Goal: Task Accomplishment & Management: Manage account settings

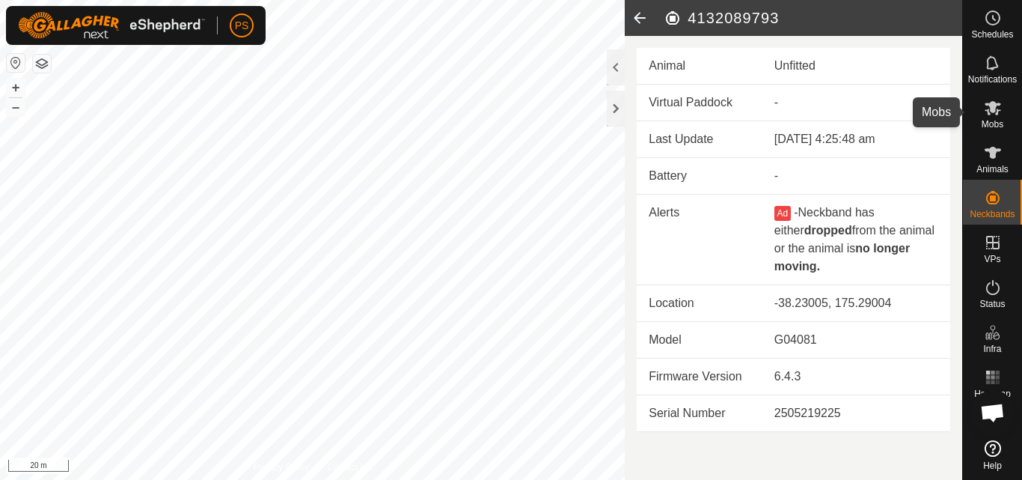
click at [992, 107] on icon at bounding box center [993, 108] width 16 height 14
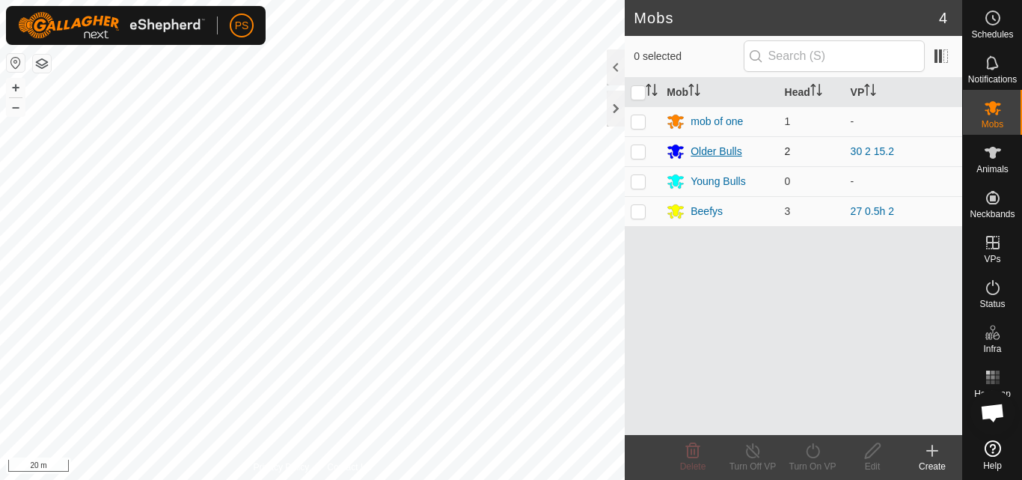
click at [705, 154] on div "Older Bulls" at bounding box center [716, 152] width 51 height 16
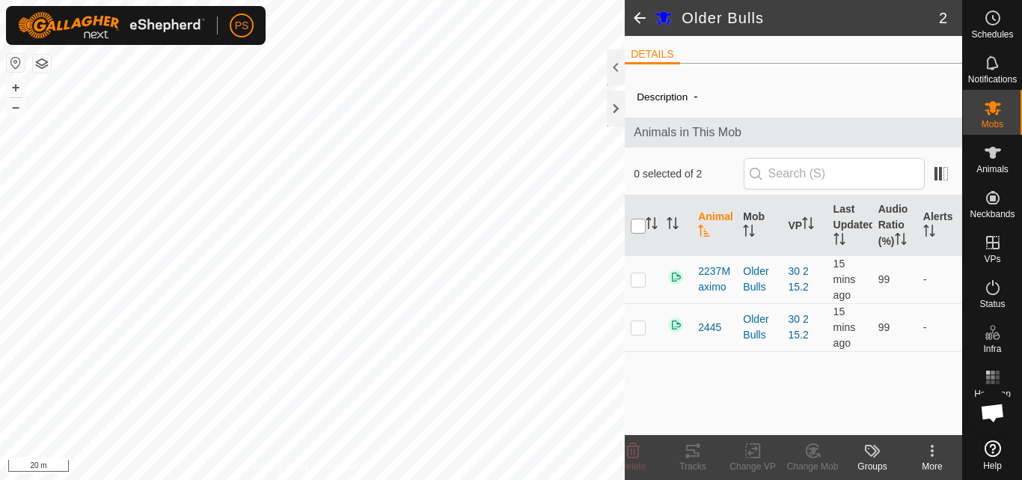
click at [640, 229] on input "checkbox" at bounding box center [638, 226] width 15 height 15
checkbox input "true"
click at [690, 444] on icon at bounding box center [693, 451] width 18 height 18
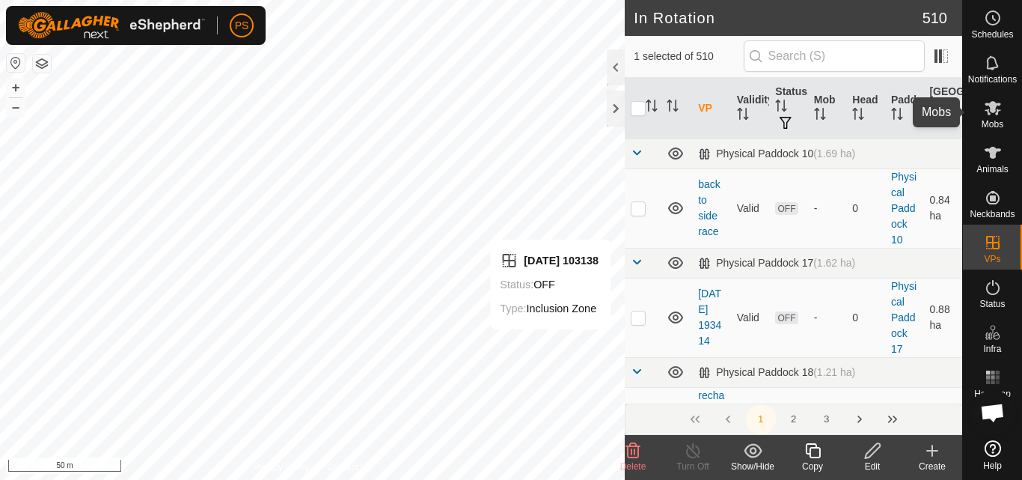
click at [997, 109] on icon at bounding box center [993, 108] width 18 height 18
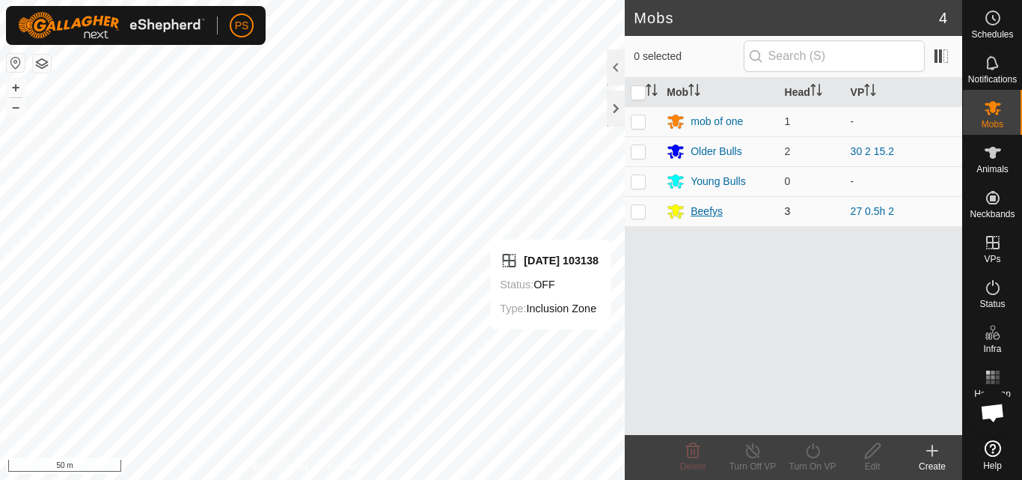
click at [716, 208] on div "Beefys" at bounding box center [707, 212] width 32 height 16
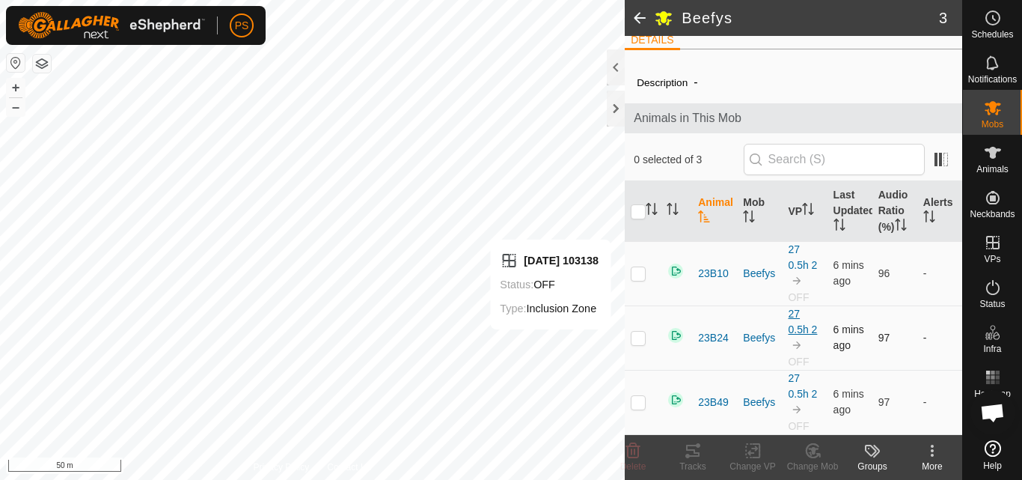
scroll to position [30, 0]
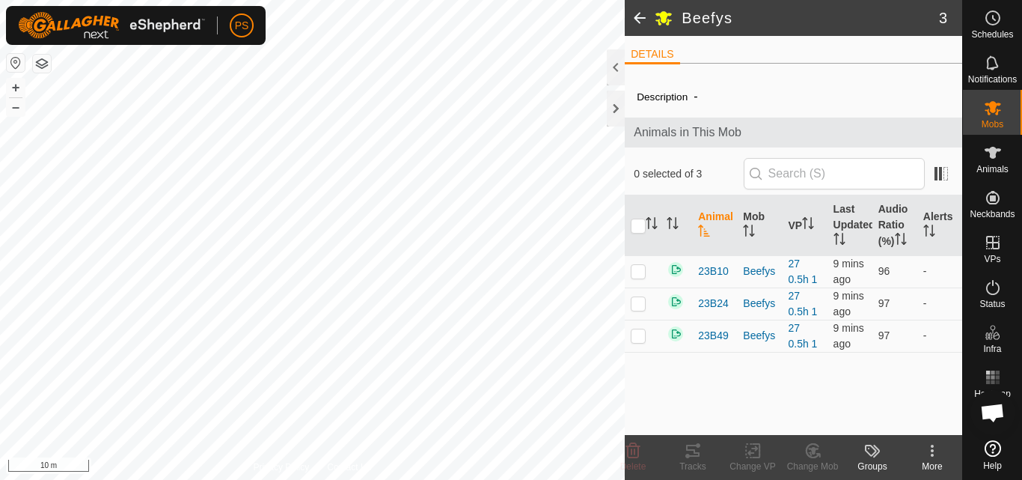
click at [639, 14] on span at bounding box center [640, 18] width 30 height 36
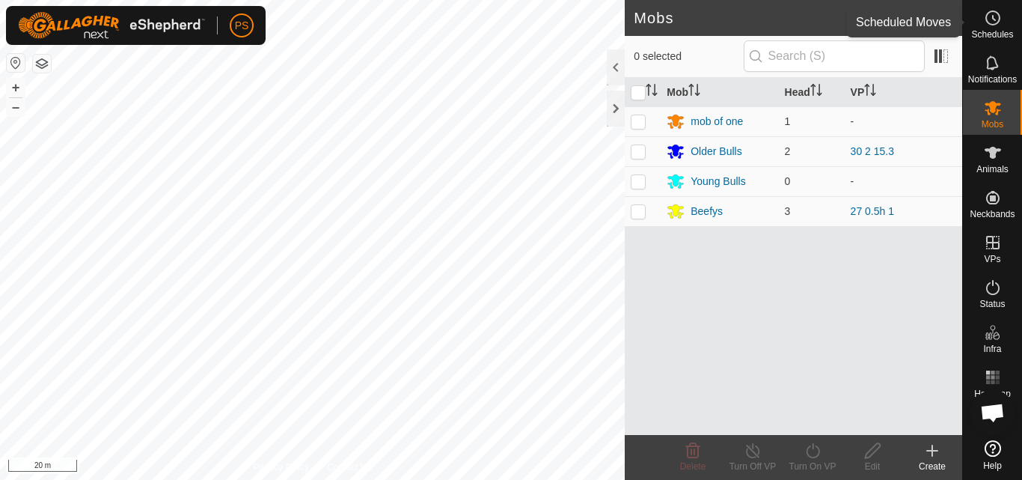
click at [988, 24] on icon at bounding box center [993, 18] width 18 height 18
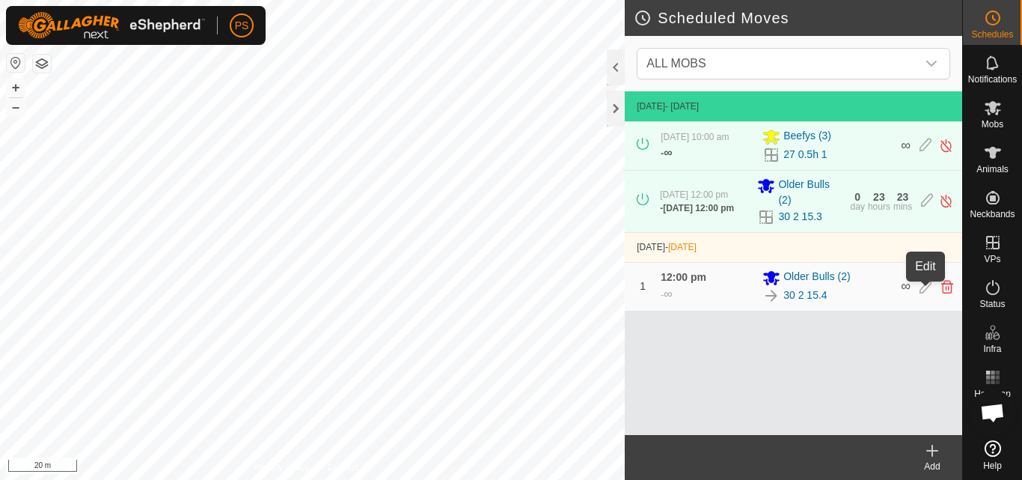
click at [926, 290] on icon at bounding box center [926, 286] width 12 height 13
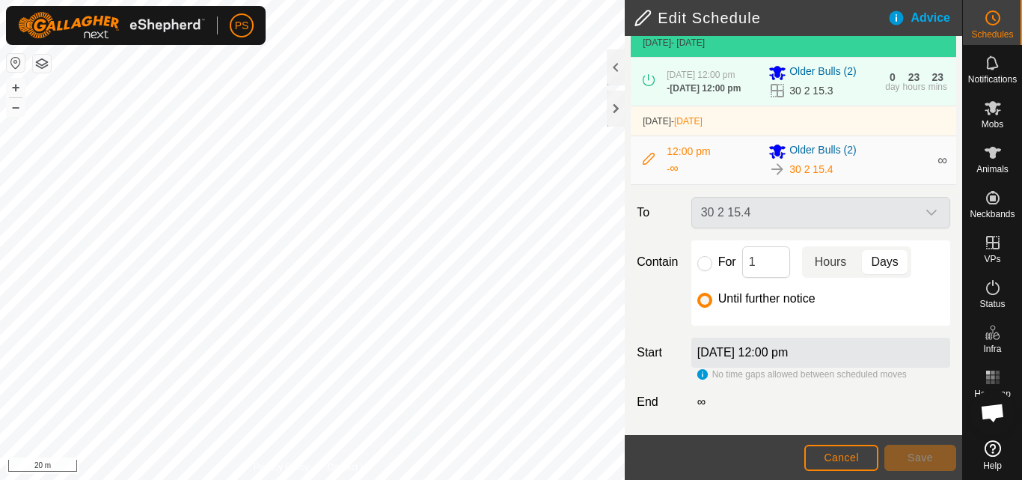
scroll to position [82, 0]
click at [702, 265] on input "For" at bounding box center [704, 263] width 15 height 15
radio input "true"
click at [925, 459] on span "Save" at bounding box center [920, 457] width 25 height 12
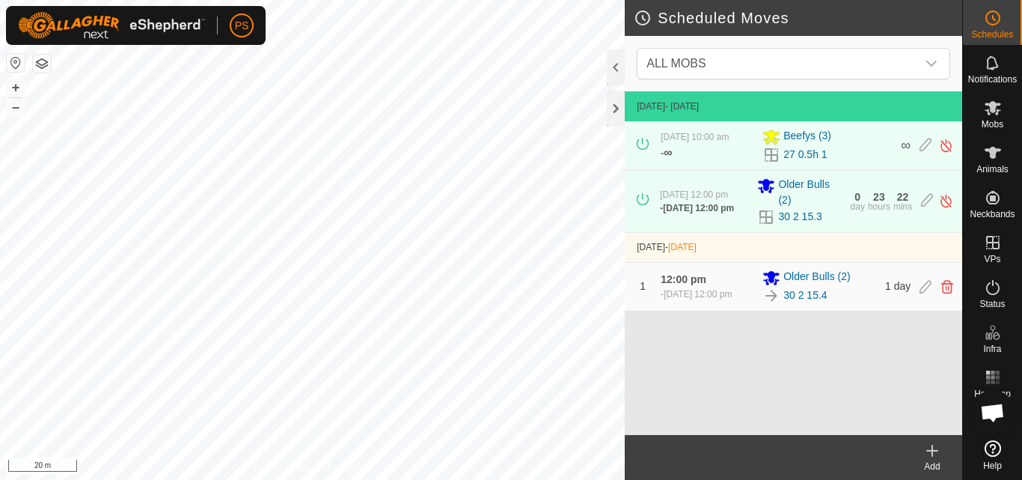
click at [934, 446] on icon at bounding box center [933, 451] width 18 height 18
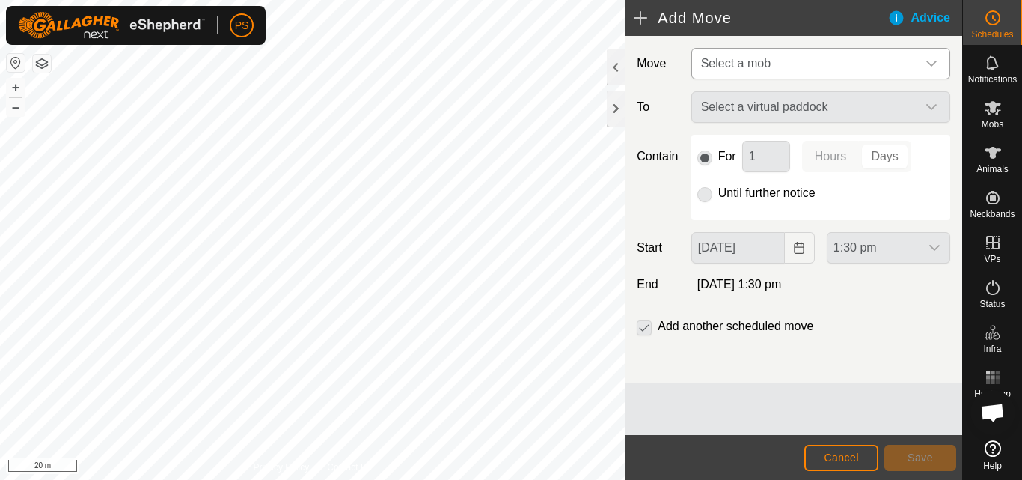
click at [934, 58] on icon "dropdown trigger" at bounding box center [932, 64] width 12 height 12
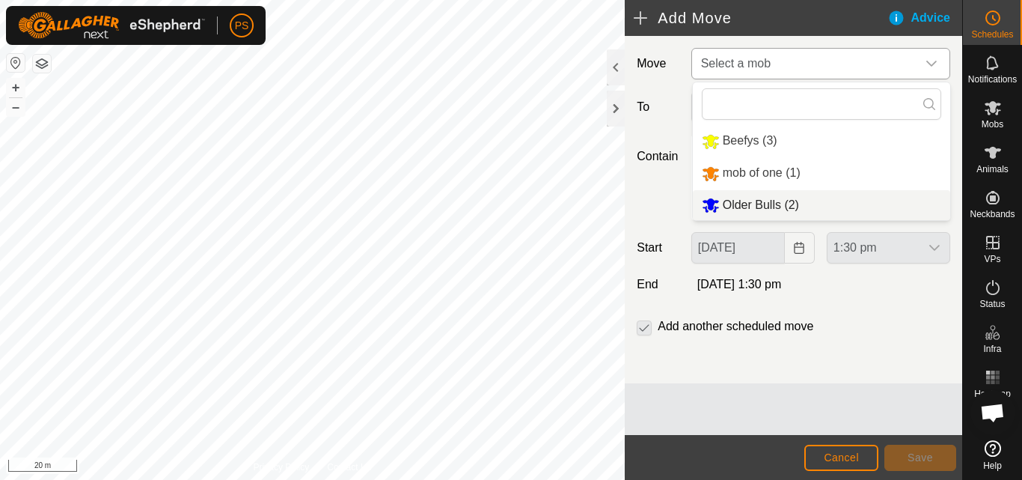
click at [766, 203] on li "Older Bulls (2)" at bounding box center [821, 205] width 257 height 31
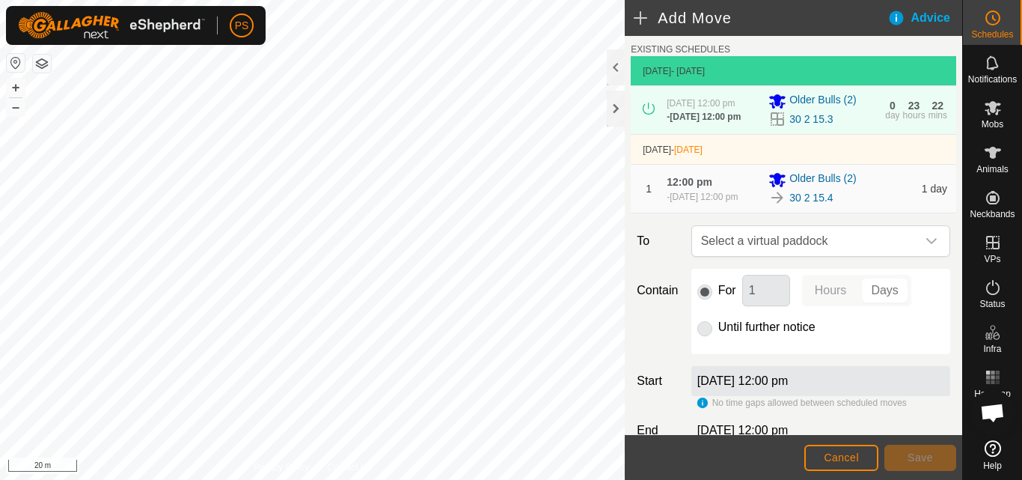
scroll to position [75, 0]
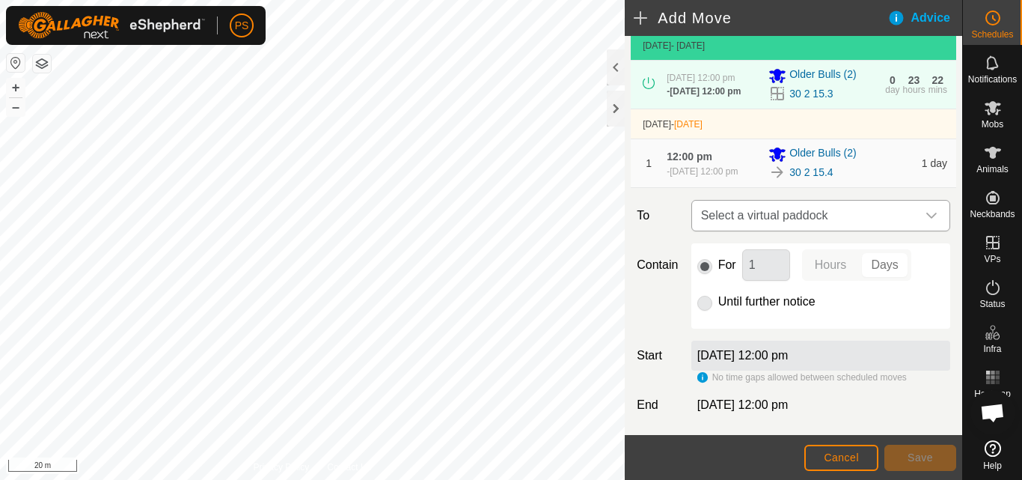
click at [926, 222] on icon "dropdown trigger" at bounding box center [932, 216] width 12 height 12
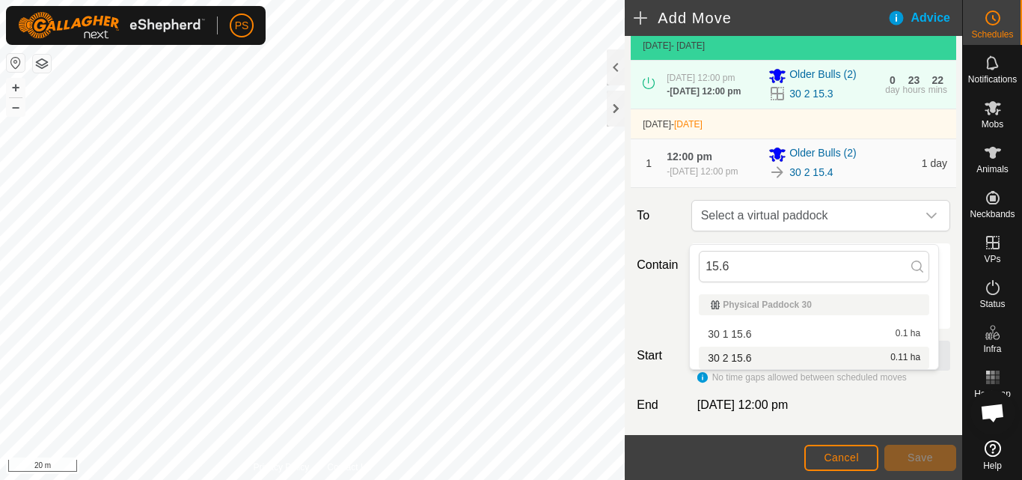
type input "15.6"
click at [745, 355] on li "30 2 15.6 0.11 ha" at bounding box center [814, 358] width 231 height 22
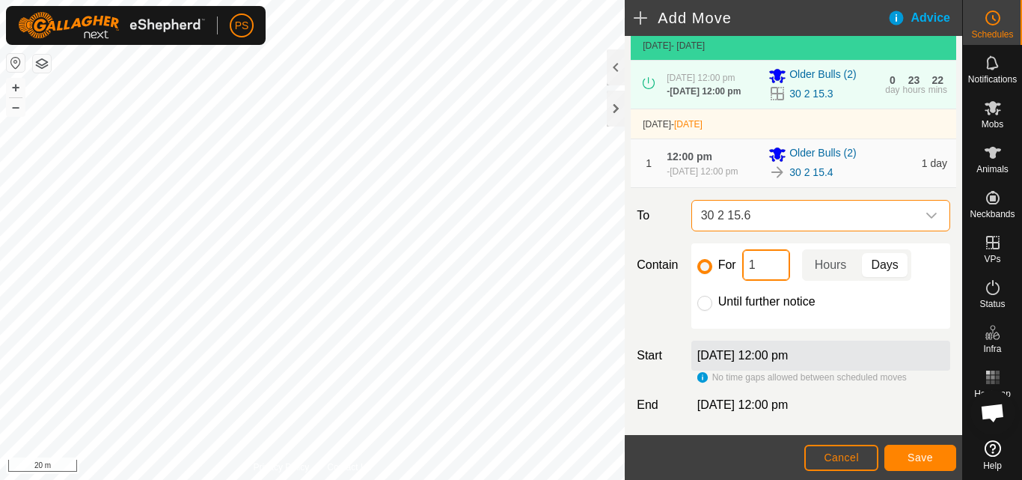
click at [769, 281] on input "1" at bounding box center [766, 264] width 48 height 31
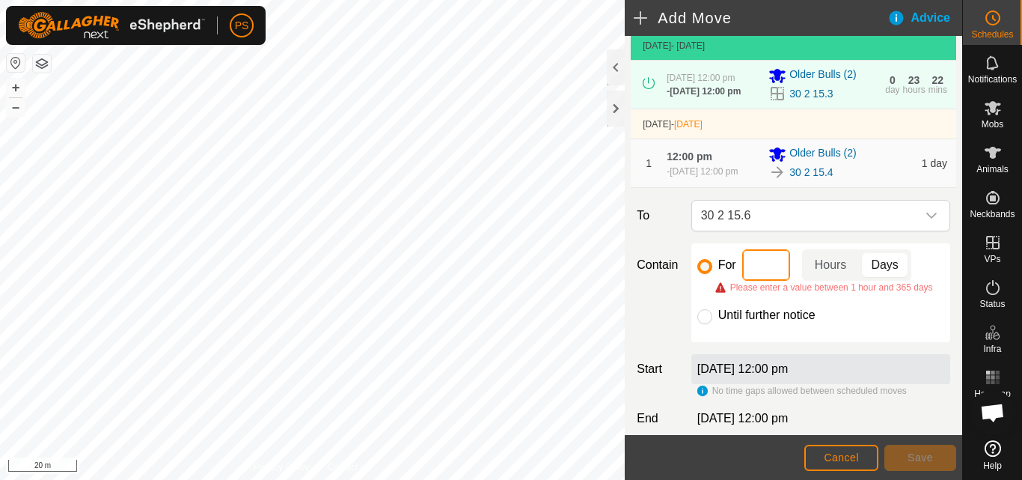
type input "4"
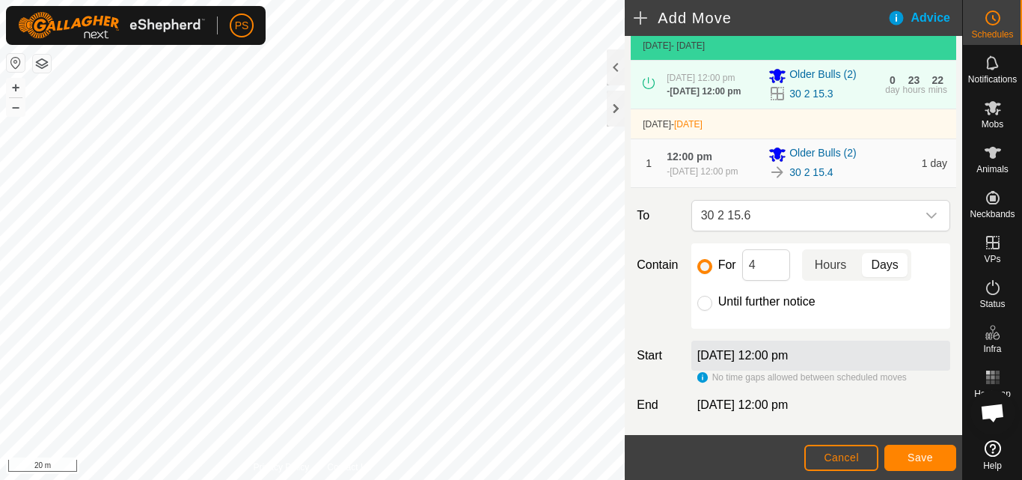
click at [832, 279] on p-togglebutton "Hours" at bounding box center [831, 264] width 58 height 31
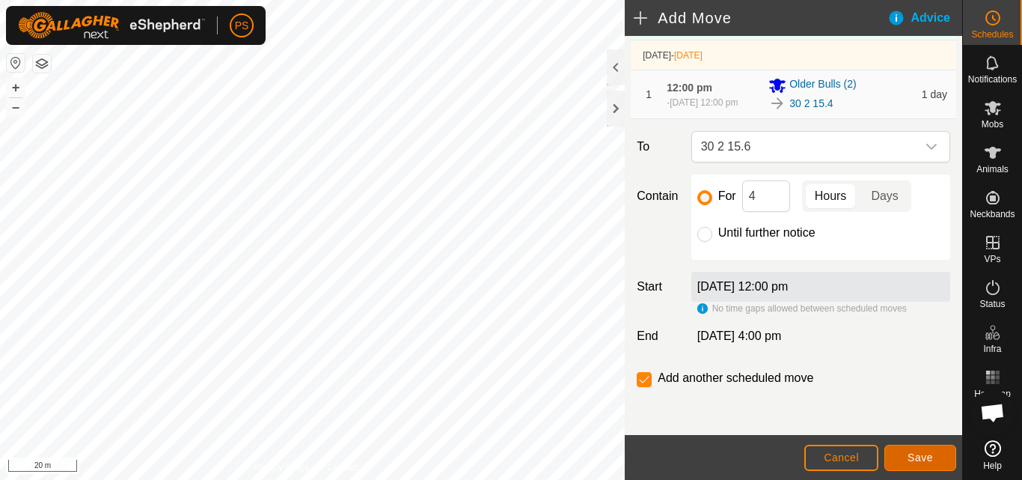
click at [922, 460] on span "Save" at bounding box center [920, 457] width 25 height 12
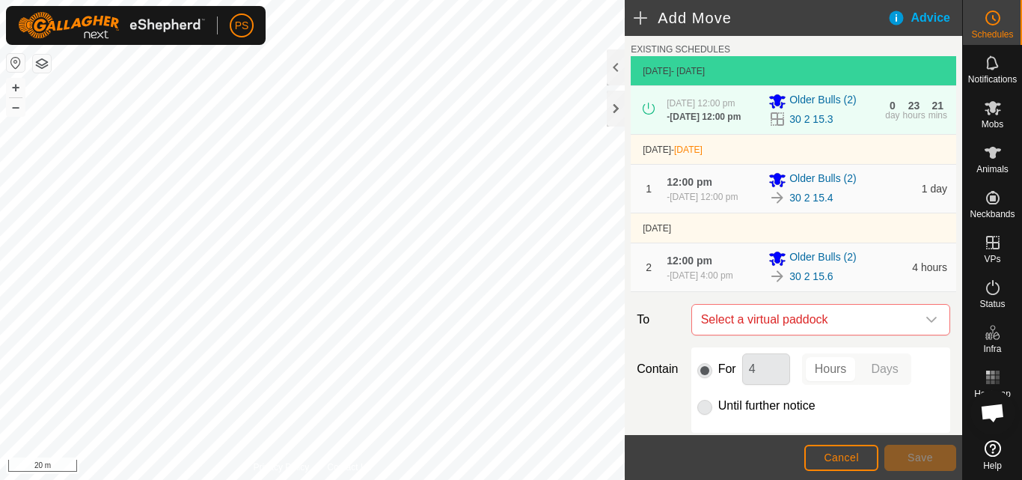
scroll to position [75, 0]
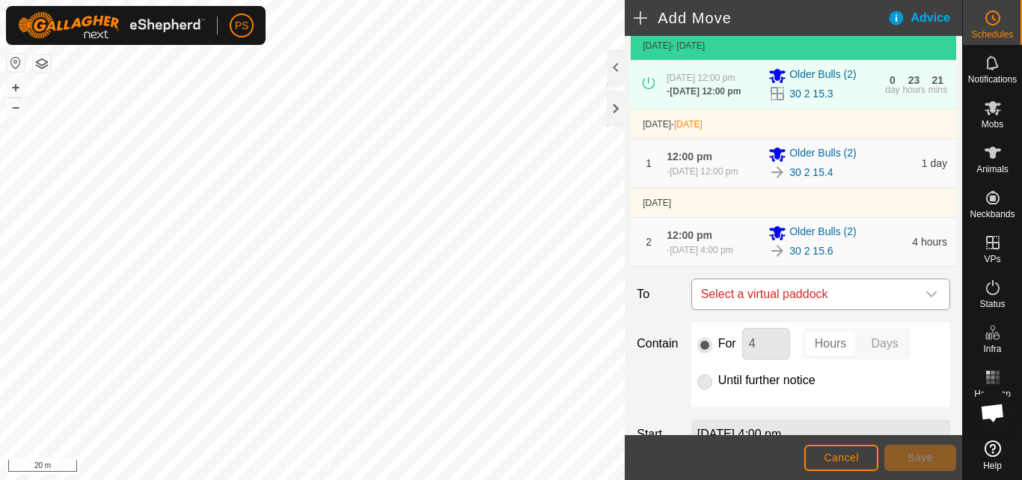
click at [927, 297] on icon "dropdown trigger" at bounding box center [932, 294] width 10 height 6
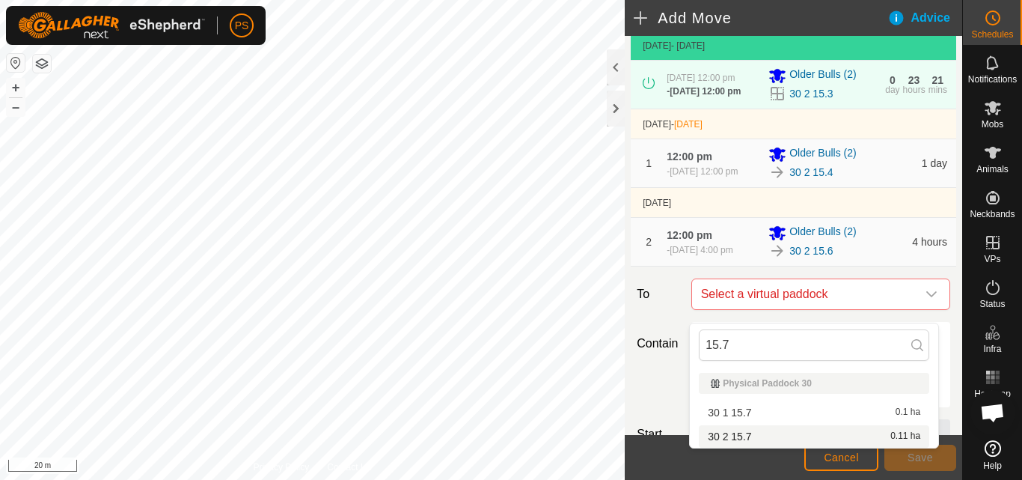
type input "15.7"
click at [747, 435] on li "30 2 15.7 0.11 ha" at bounding box center [814, 436] width 231 height 22
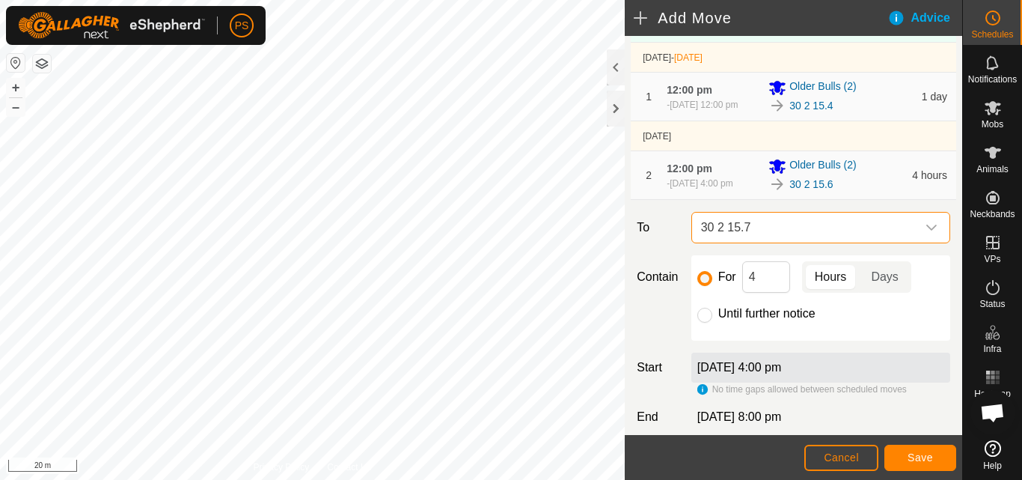
scroll to position [233, 0]
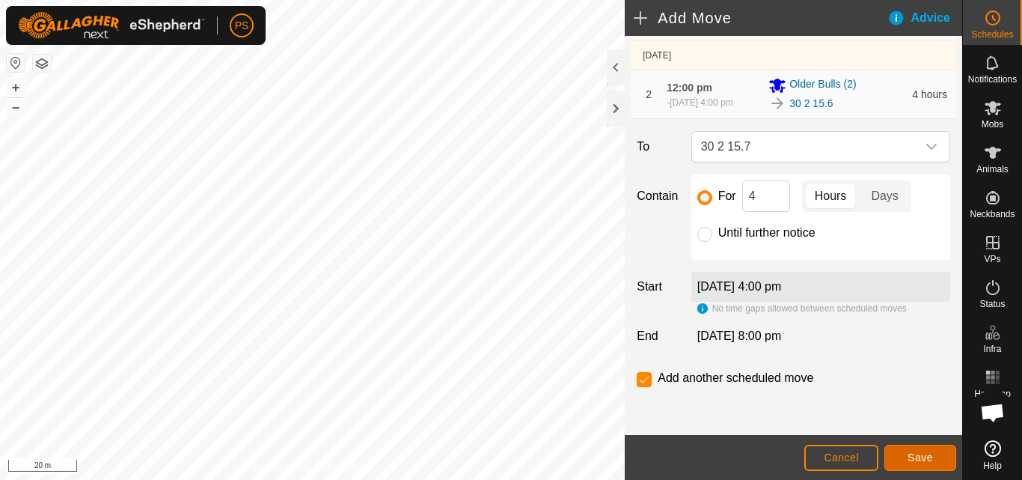
click at [921, 451] on button "Save" at bounding box center [921, 458] width 72 height 26
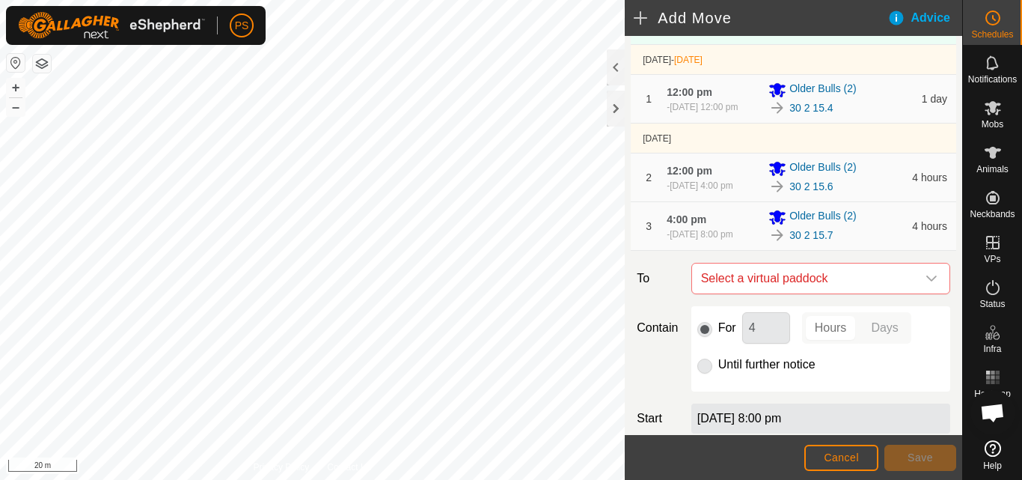
scroll to position [150, 0]
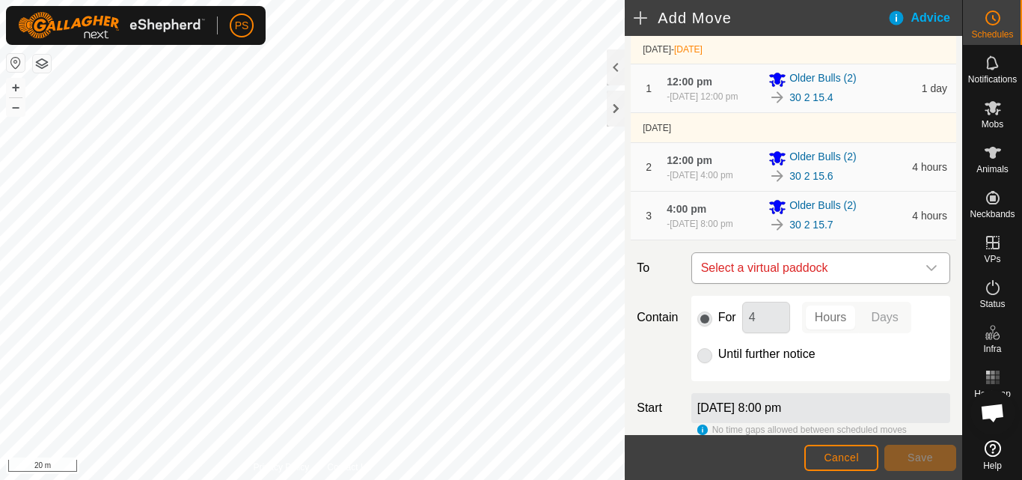
click at [927, 271] on icon "dropdown trigger" at bounding box center [932, 268] width 10 height 6
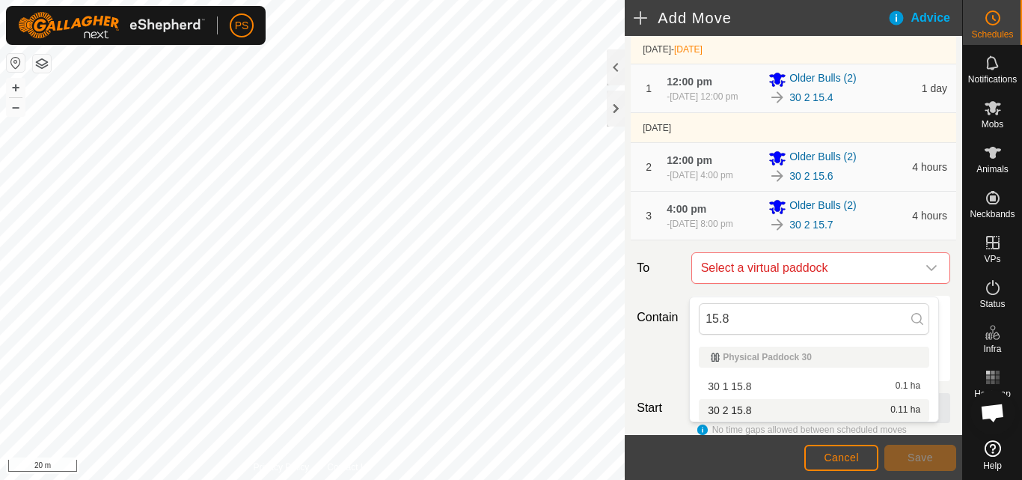
type input "15.8"
click at [751, 412] on li "30 2 15.8 0.11 ha" at bounding box center [814, 410] width 231 height 22
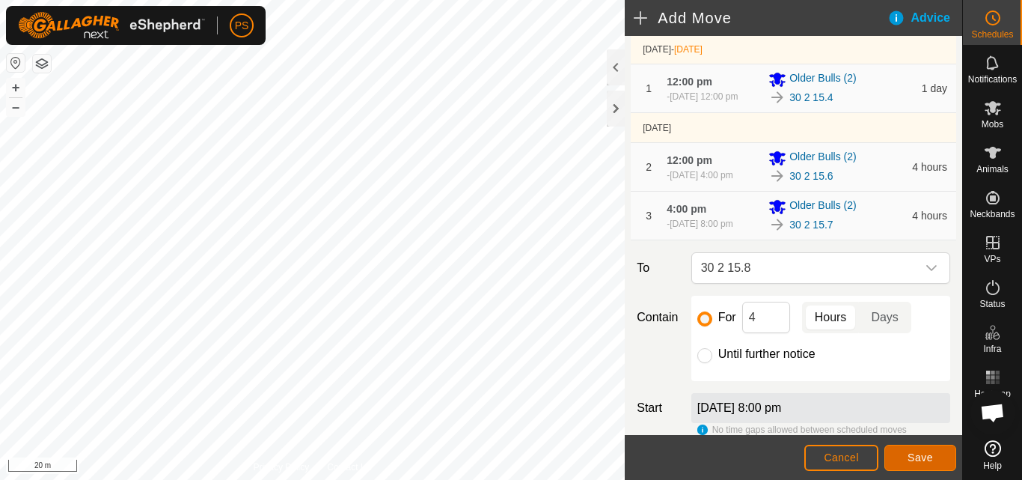
click at [924, 458] on span "Save" at bounding box center [920, 457] width 25 height 12
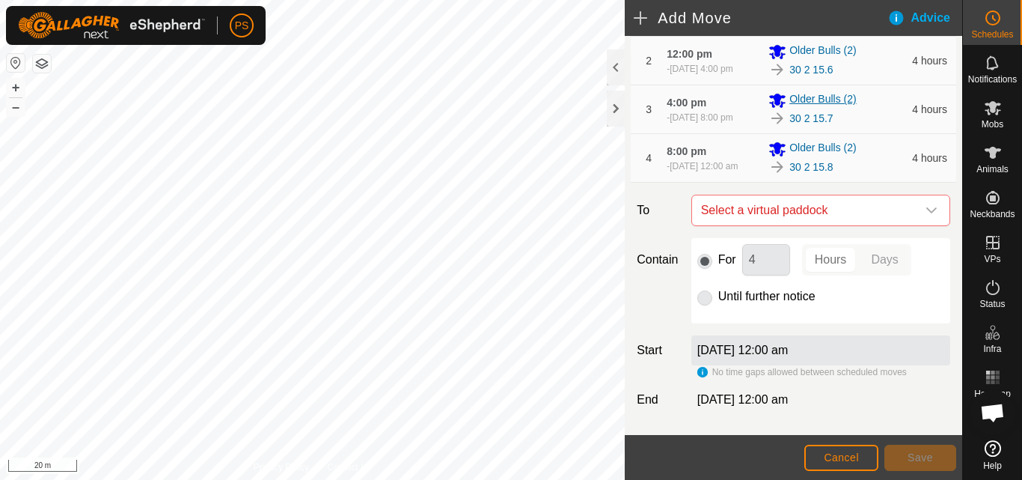
scroll to position [299, 0]
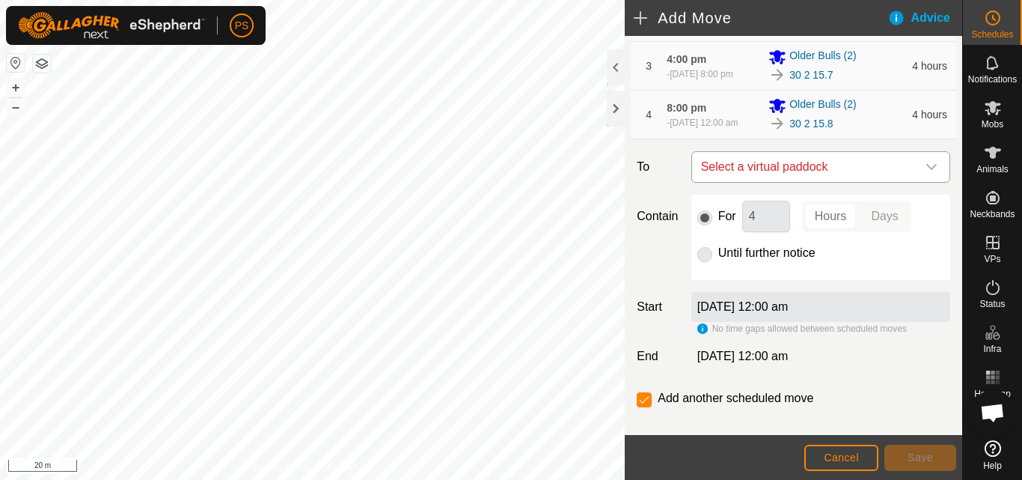
click at [926, 173] on icon "dropdown trigger" at bounding box center [932, 167] width 12 height 12
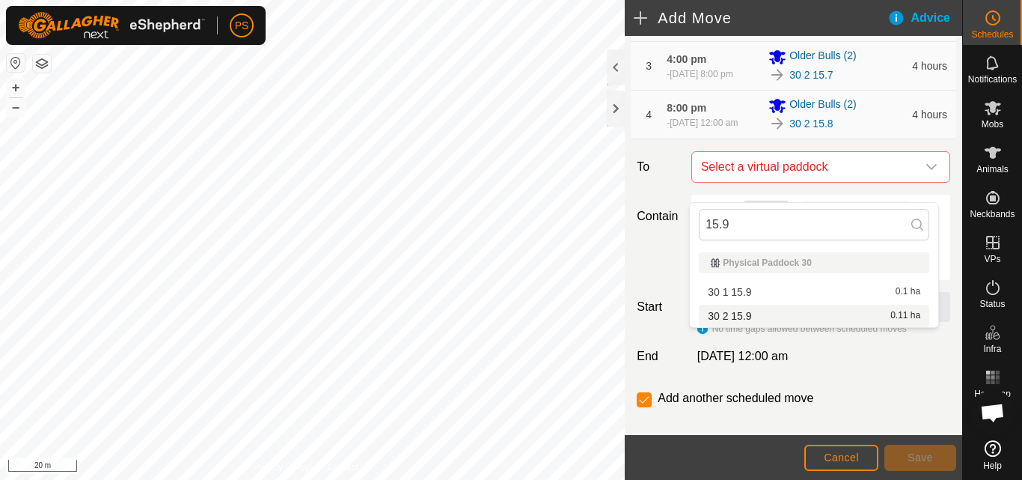
type input "15.9"
click at [753, 315] on li "30 2 15.9 0.11 ha" at bounding box center [814, 316] width 231 height 22
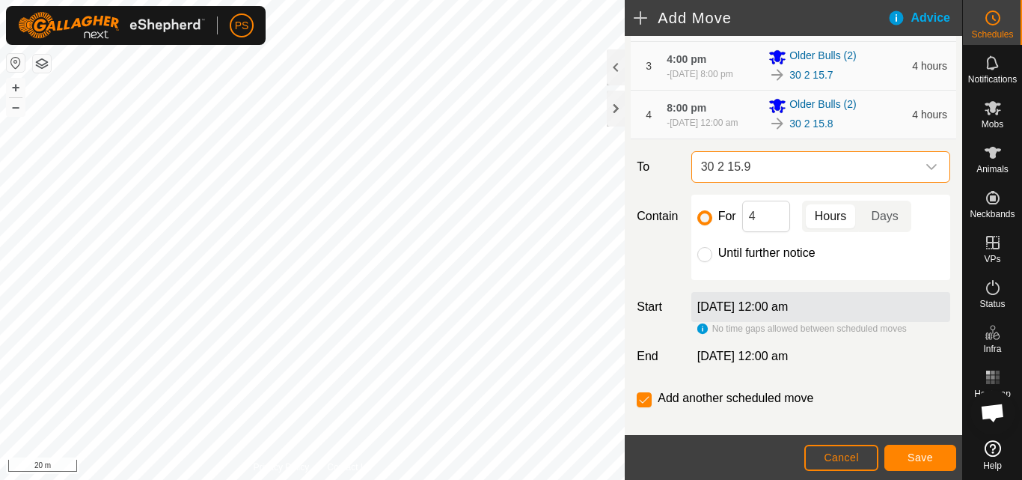
scroll to position [338, 0]
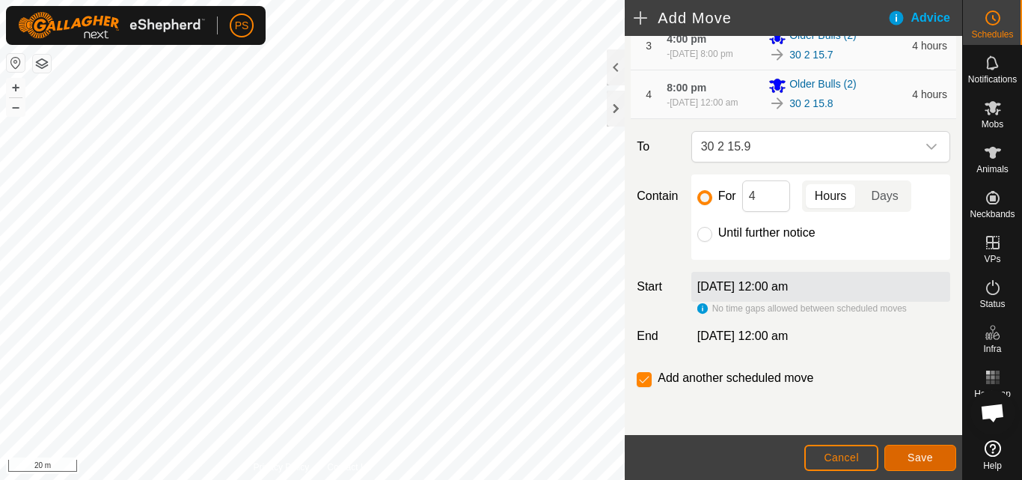
click at [921, 457] on span "Save" at bounding box center [920, 457] width 25 height 12
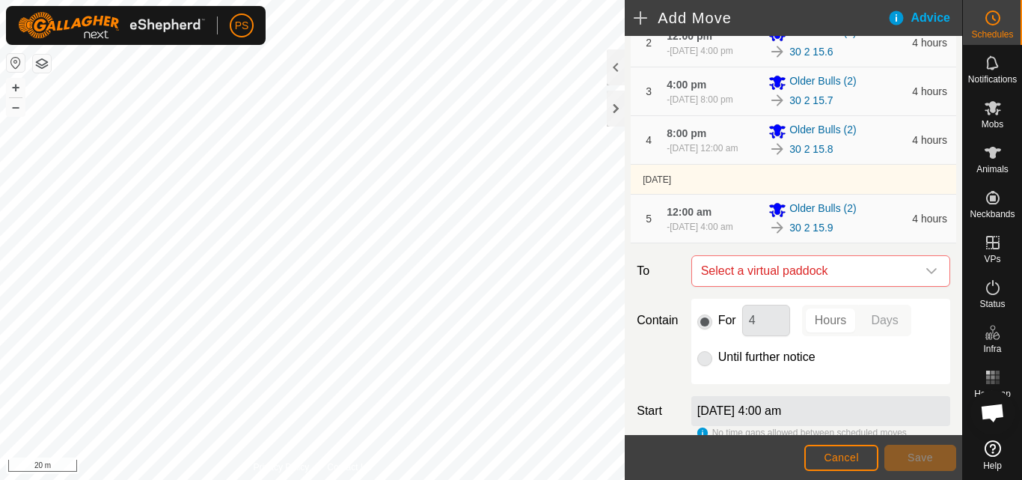
scroll to position [416, 0]
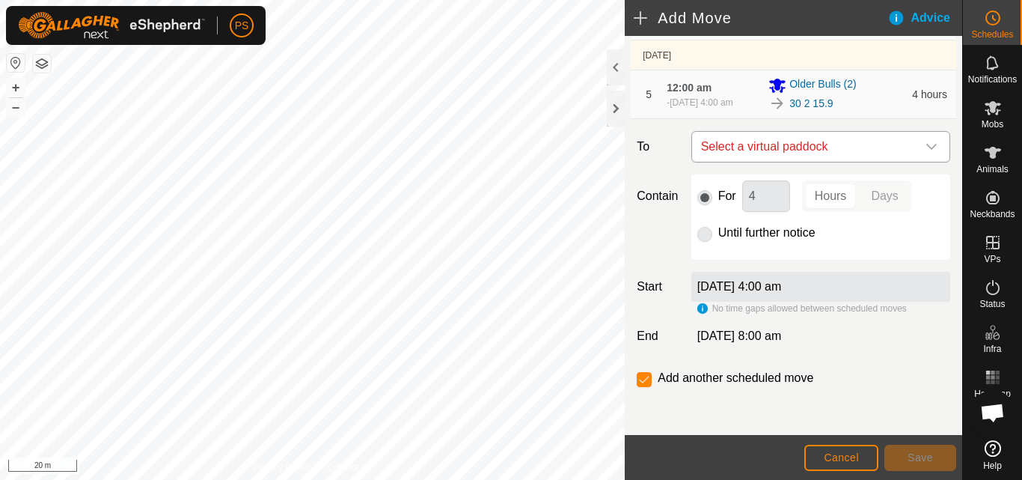
click at [927, 147] on icon "dropdown trigger" at bounding box center [932, 147] width 10 height 6
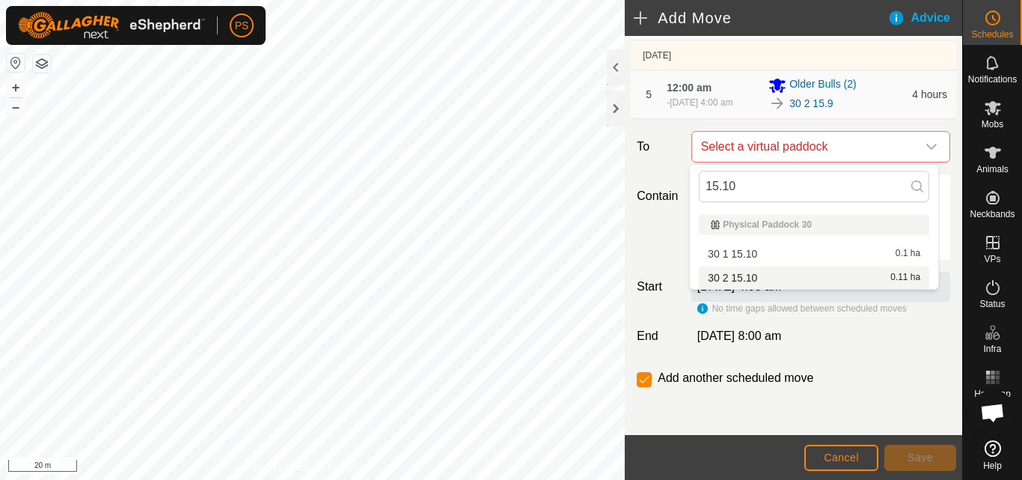
type input "15.10"
click at [748, 275] on li "30 2 15.10 0.11 ha" at bounding box center [814, 277] width 231 height 22
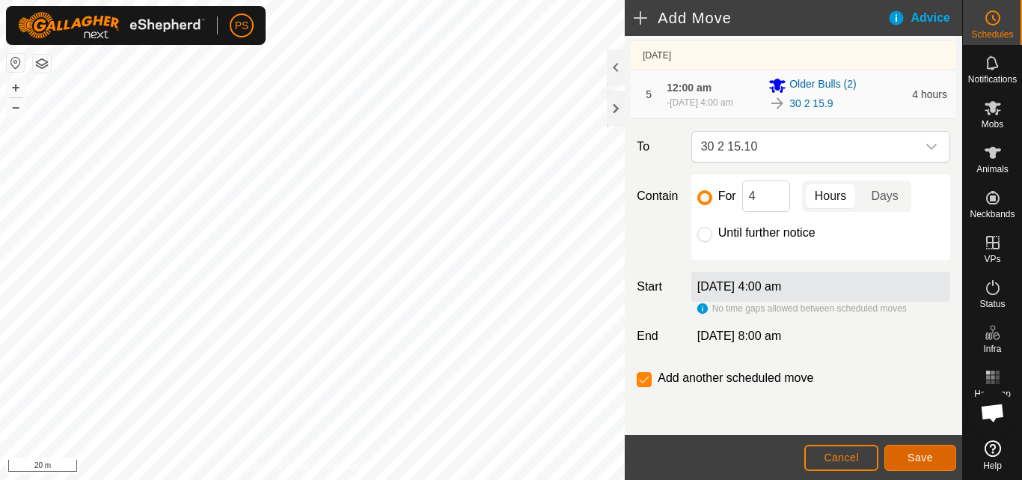
click at [927, 454] on span "Save" at bounding box center [920, 457] width 25 height 12
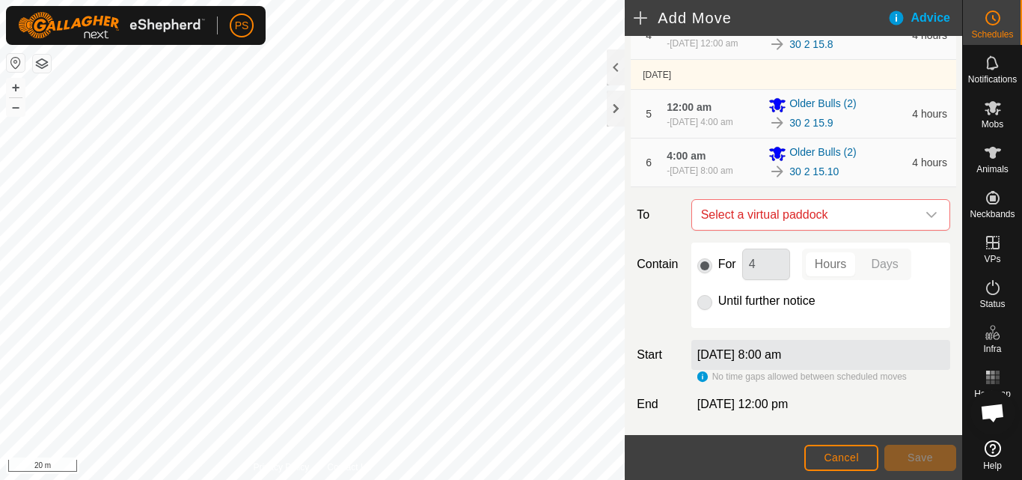
scroll to position [449, 0]
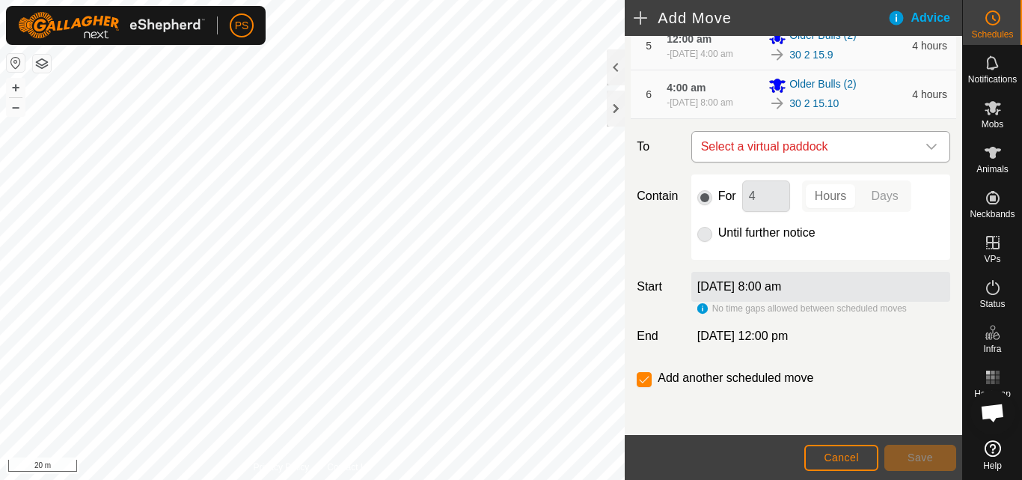
click at [927, 150] on icon "dropdown trigger" at bounding box center [932, 147] width 10 height 6
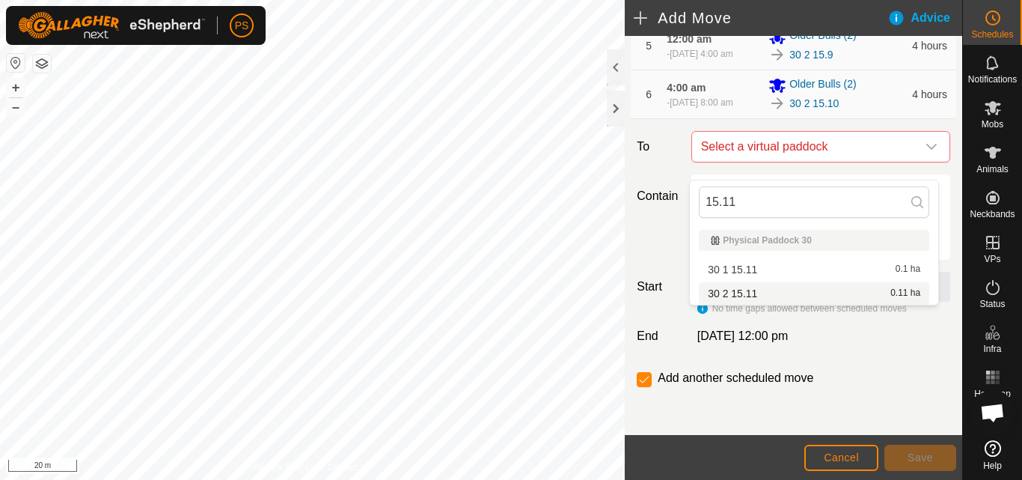
type input "15.11"
click at [753, 295] on li "30 2 15.11 0.11 ha" at bounding box center [814, 293] width 231 height 22
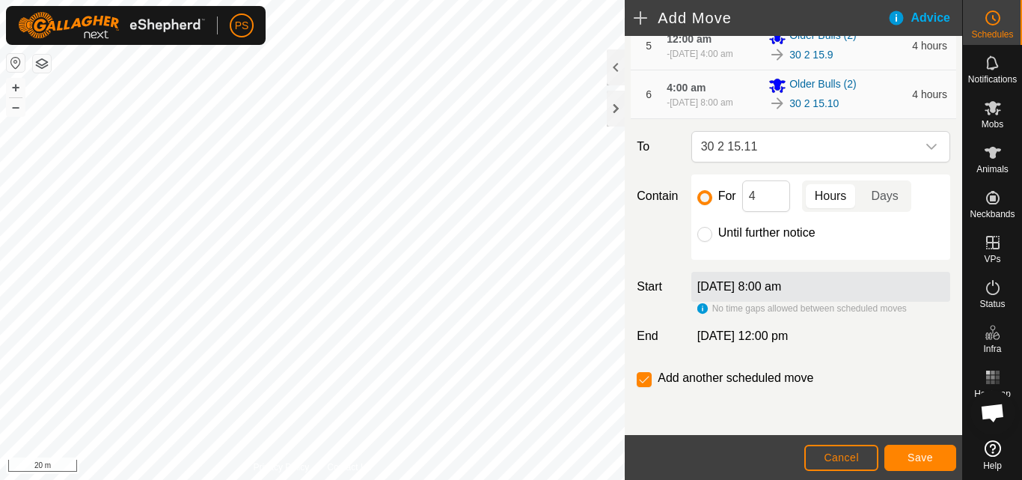
scroll to position [465, 0]
click at [921, 459] on span "Save" at bounding box center [920, 457] width 25 height 12
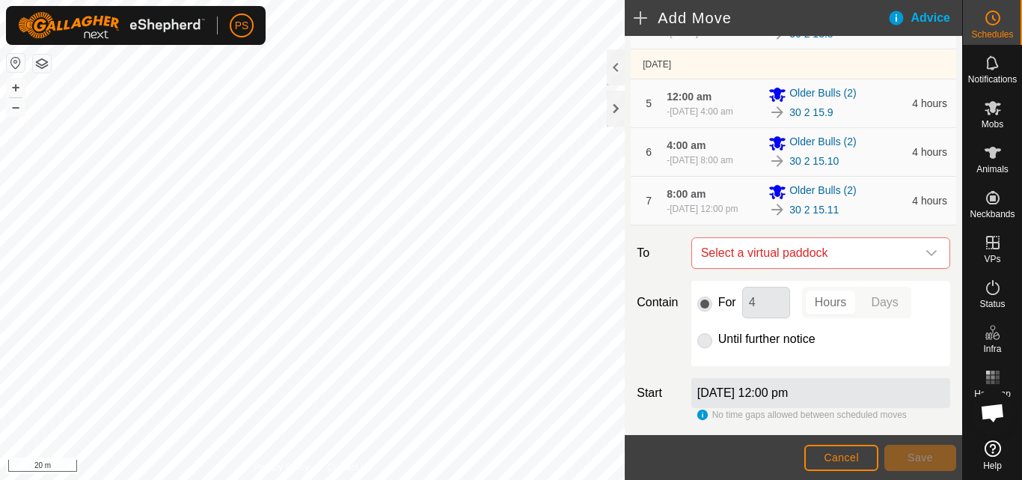
scroll to position [520, 0]
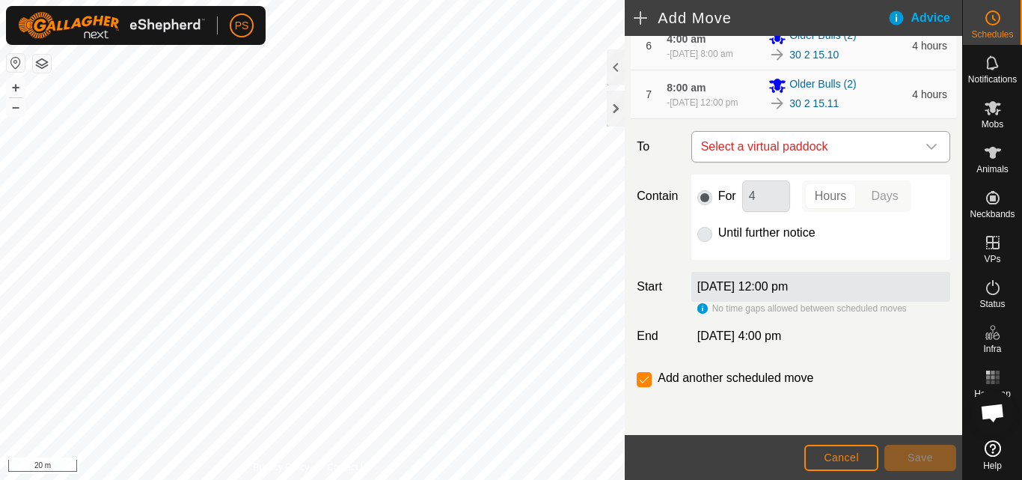
click at [926, 147] on icon "dropdown trigger" at bounding box center [932, 147] width 12 height 12
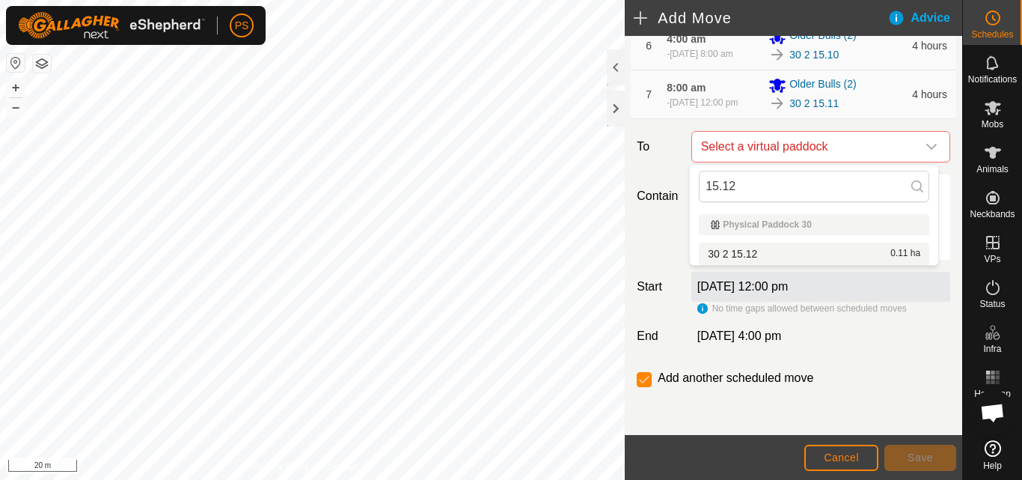
type input "15.12"
click at [757, 254] on li "30 2 15.12 0.11 ha" at bounding box center [814, 253] width 231 height 22
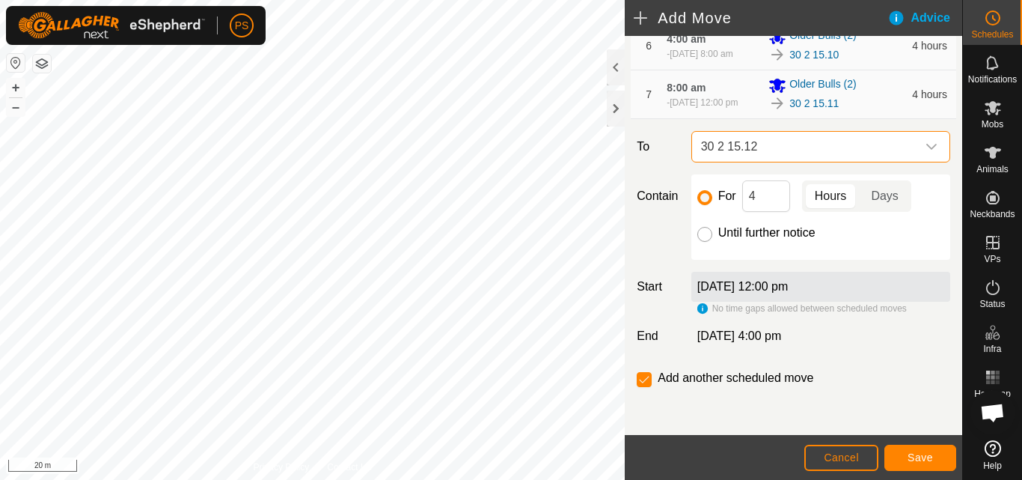
click at [703, 233] on input "Until further notice" at bounding box center [704, 234] width 15 height 15
radio input "true"
checkbox input "false"
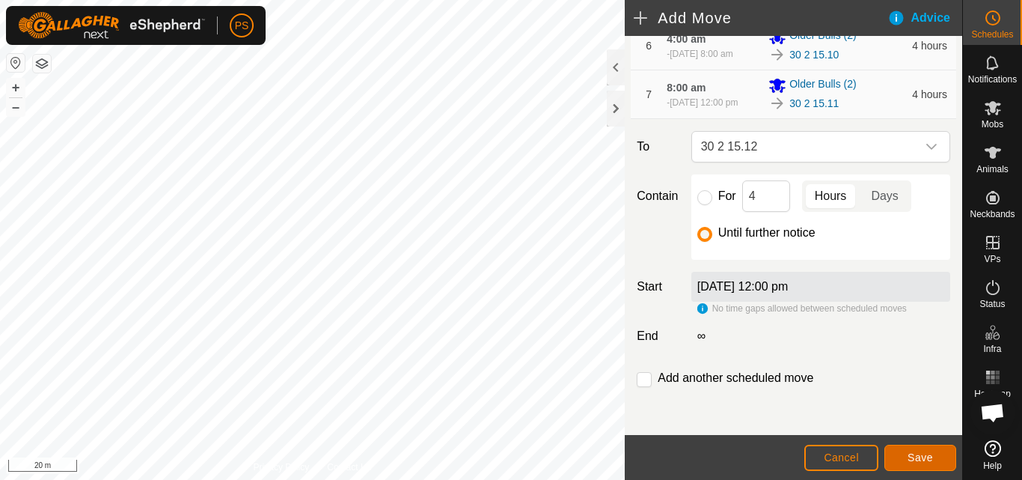
click at [911, 454] on span "Save" at bounding box center [920, 457] width 25 height 12
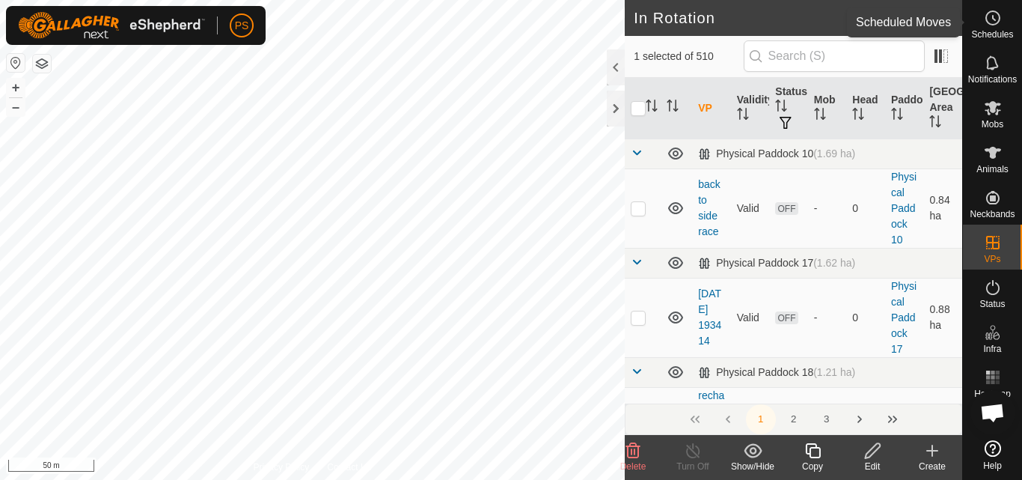
click at [993, 24] on circle at bounding box center [992, 17] width 13 height 13
